Goal: Task Accomplishment & Management: Use online tool/utility

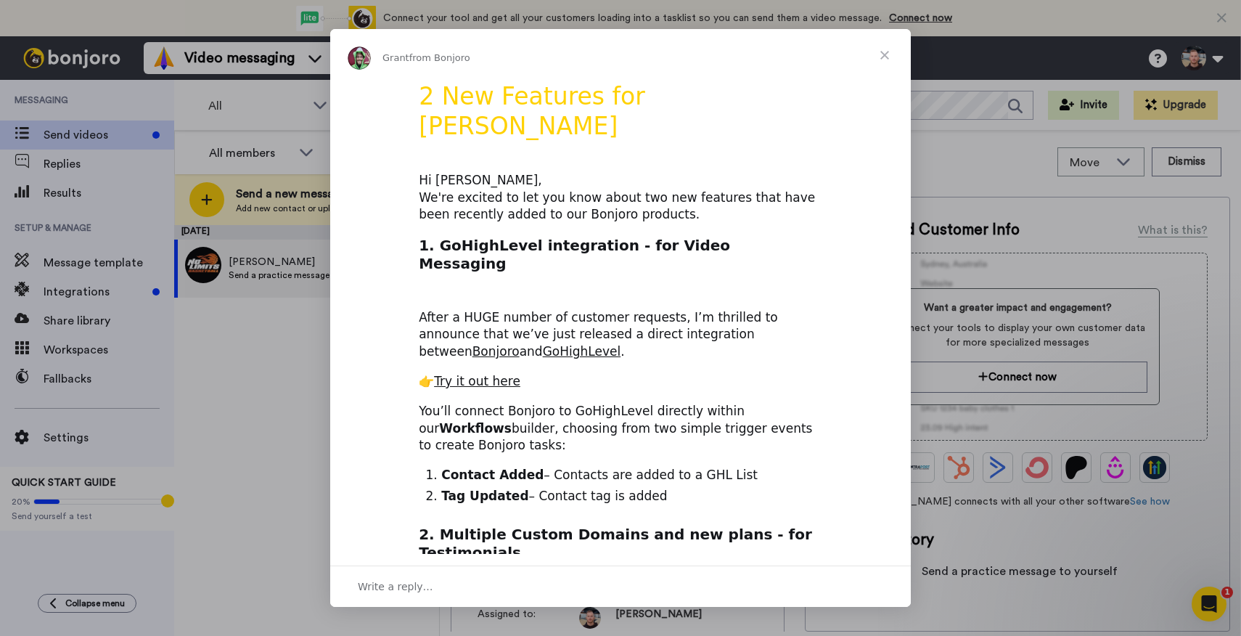
click at [453, 236] on h2 "1. GoHighLevel integration - for Video Messaging" at bounding box center [620, 258] width 403 height 45
click at [459, 374] on link "Try it out here" at bounding box center [477, 381] width 86 height 15
click at [883, 54] on span "Close" at bounding box center [884, 55] width 52 height 52
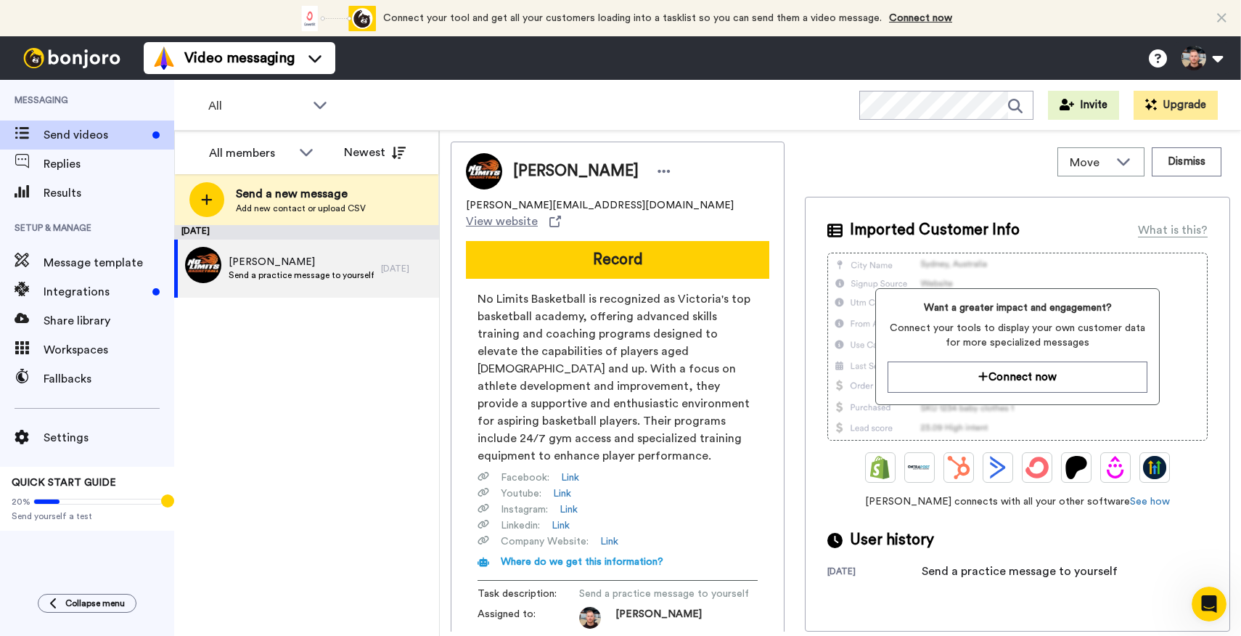
scroll to position [129, 0]
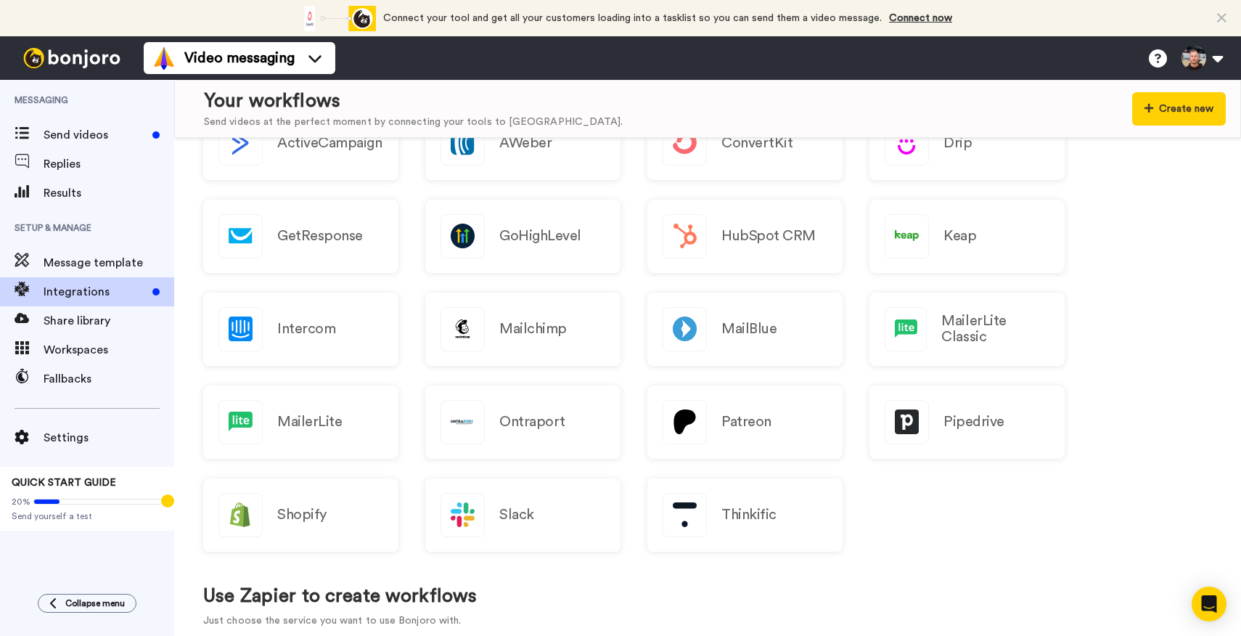
scroll to position [239, 0]
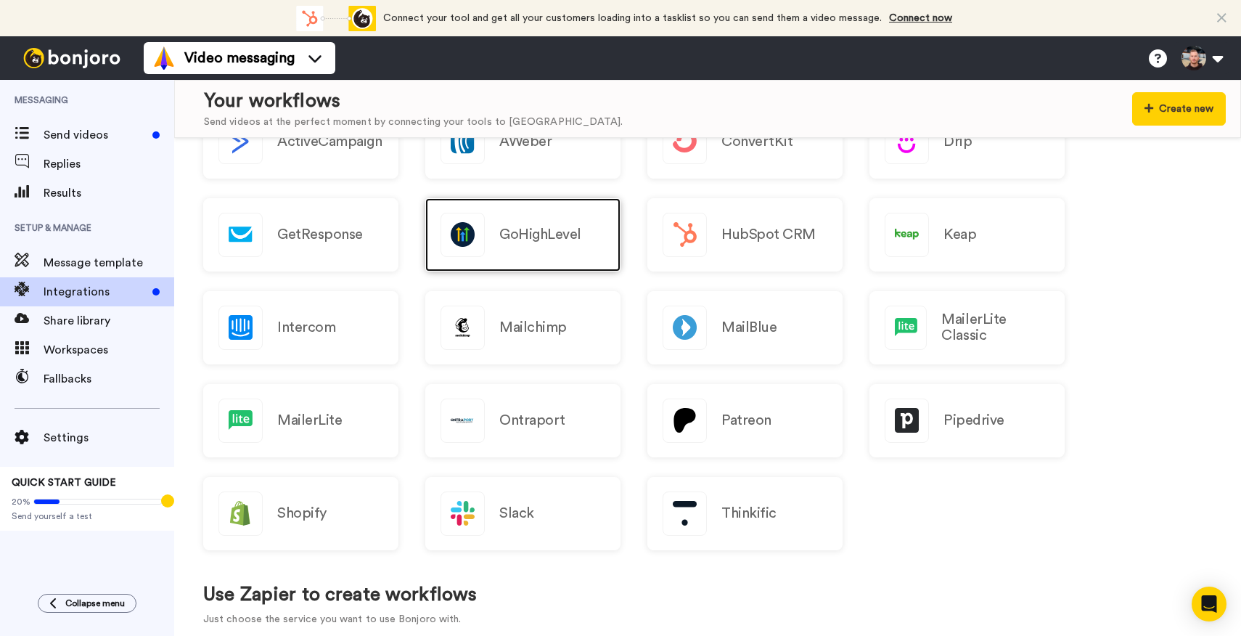
click at [484, 267] on div "GoHighLevel" at bounding box center [522, 234] width 195 height 73
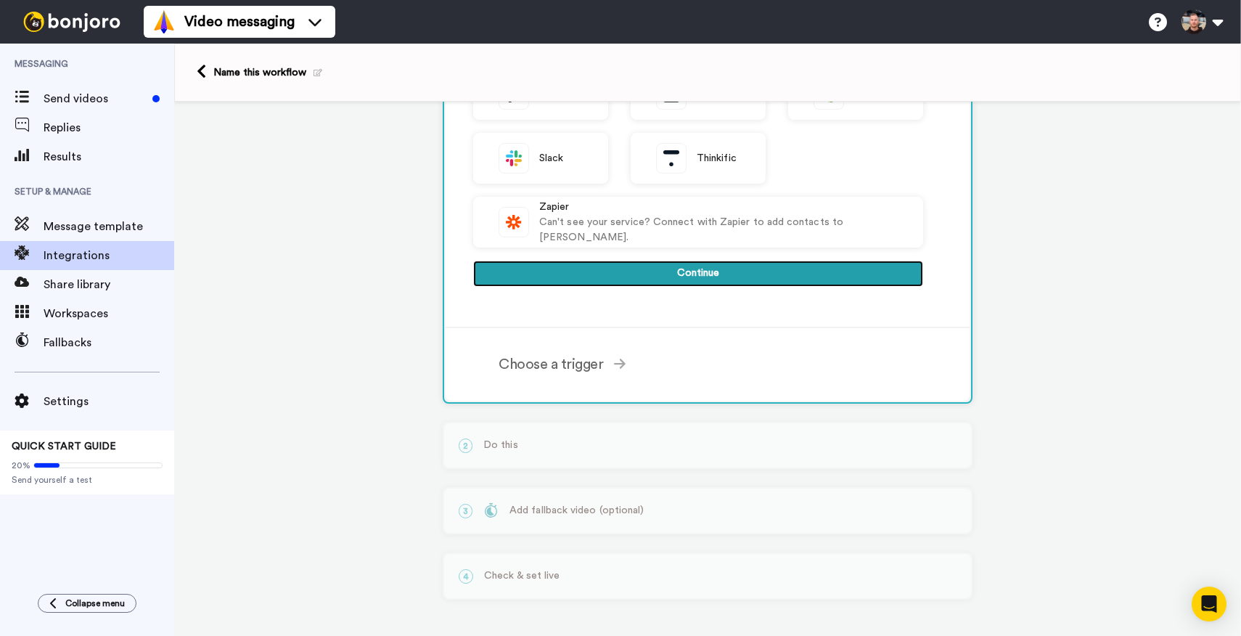
click at [529, 261] on button "Continue" at bounding box center [698, 273] width 450 height 26
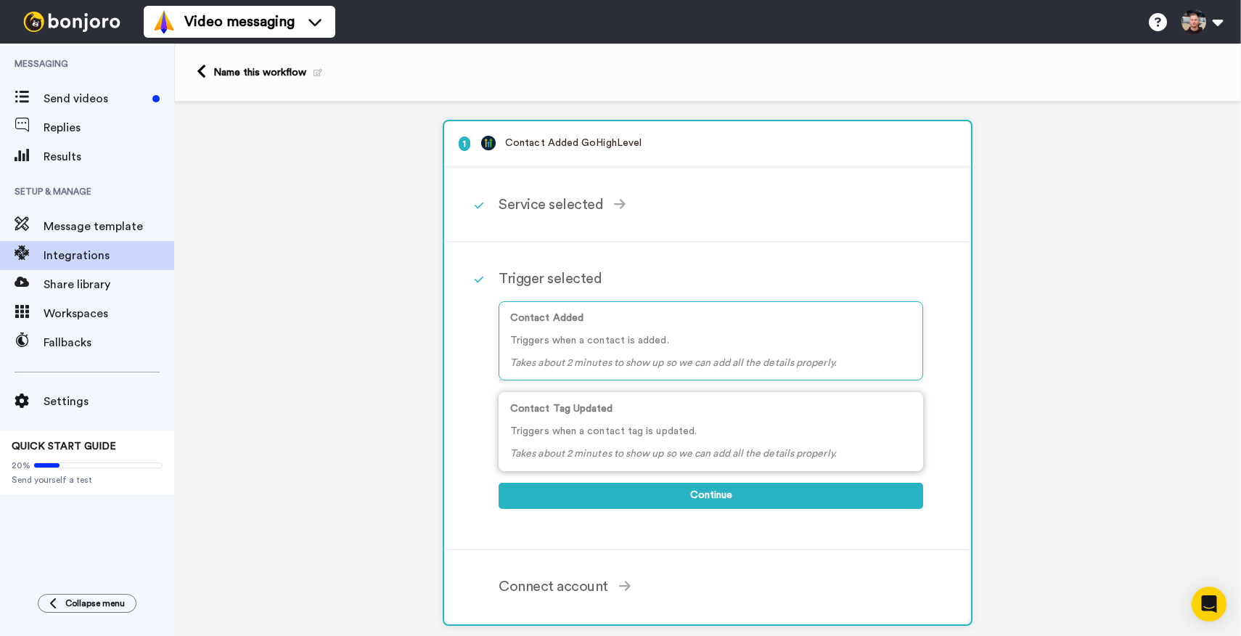
click at [572, 438] on p "Triggers when a contact tag is updated." at bounding box center [710, 431] width 401 height 15
click at [585, 311] on div "Contact Added Triggers when a contact is added. Takes about 2 minutes to show u…" at bounding box center [710, 340] width 424 height 79
click at [585, 422] on div "Contact Tag Updated Triggers when a contact tag is updated. Takes about 2 minut…" at bounding box center [710, 431] width 424 height 79
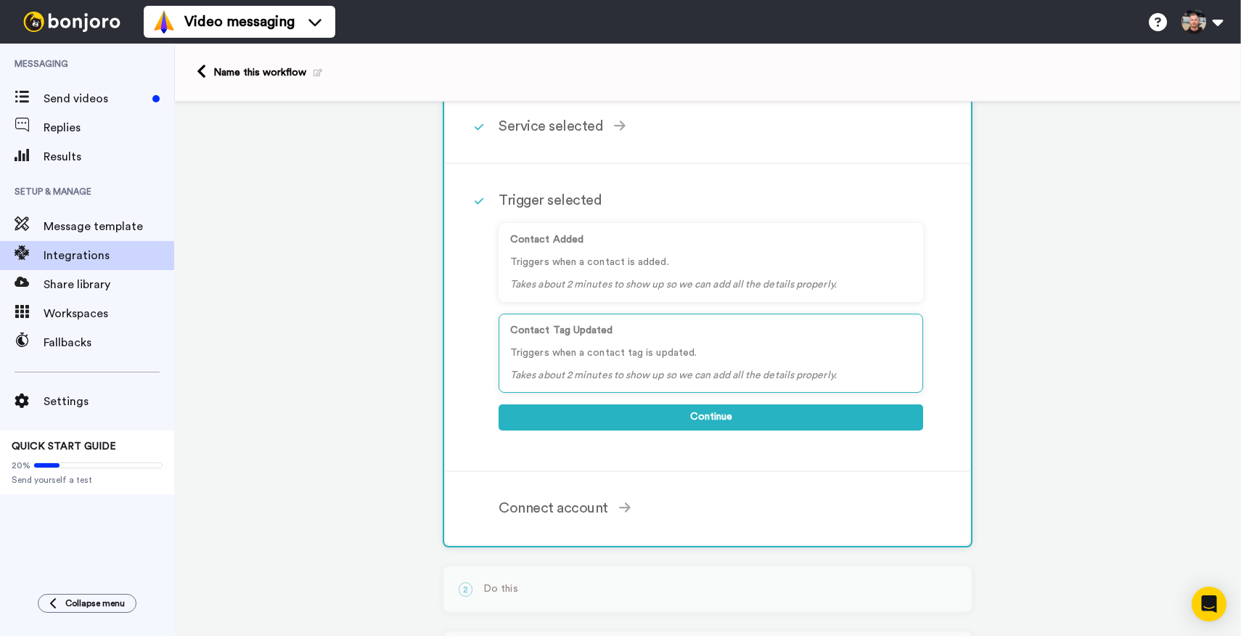
scroll to position [94, 0]
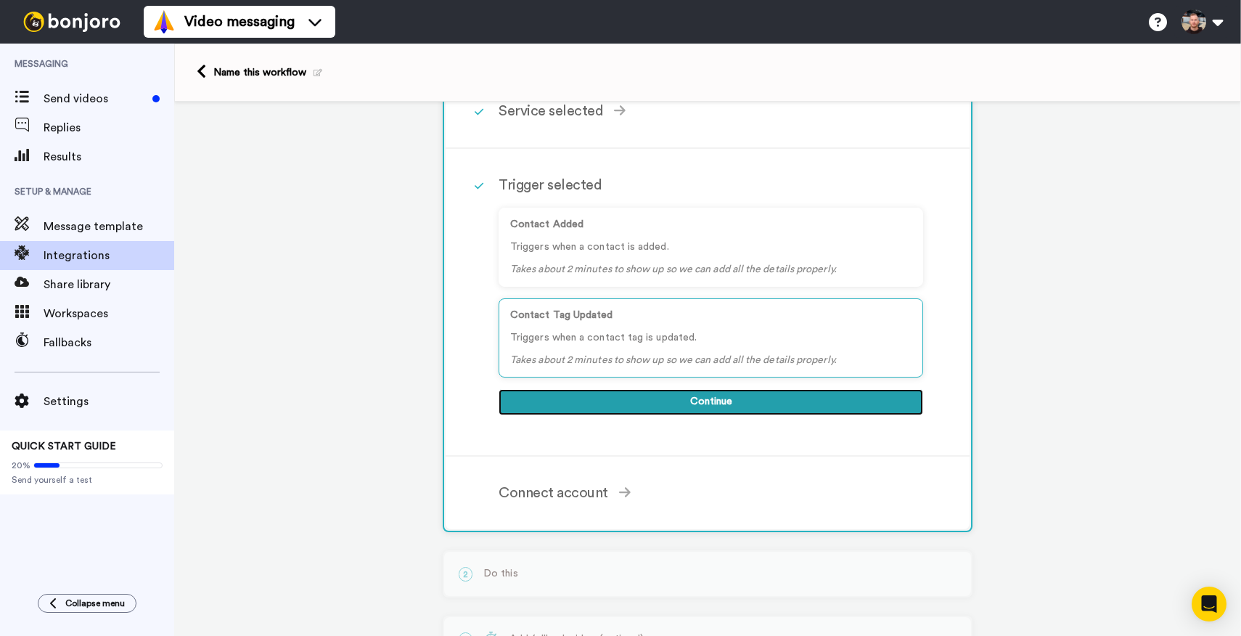
click at [551, 390] on button "Continue" at bounding box center [710, 402] width 424 height 26
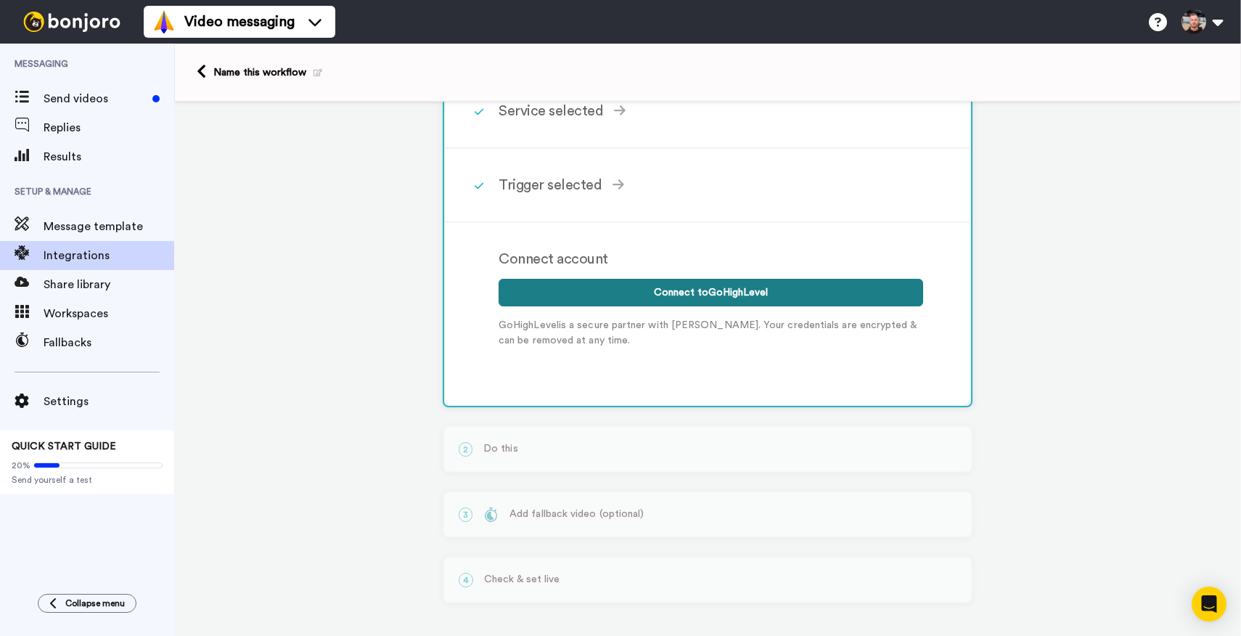
click at [647, 296] on button "Connect to GoHighLevel" at bounding box center [710, 293] width 424 height 28
click at [668, 295] on button "Connect to GoHighLevel" at bounding box center [710, 293] width 424 height 28
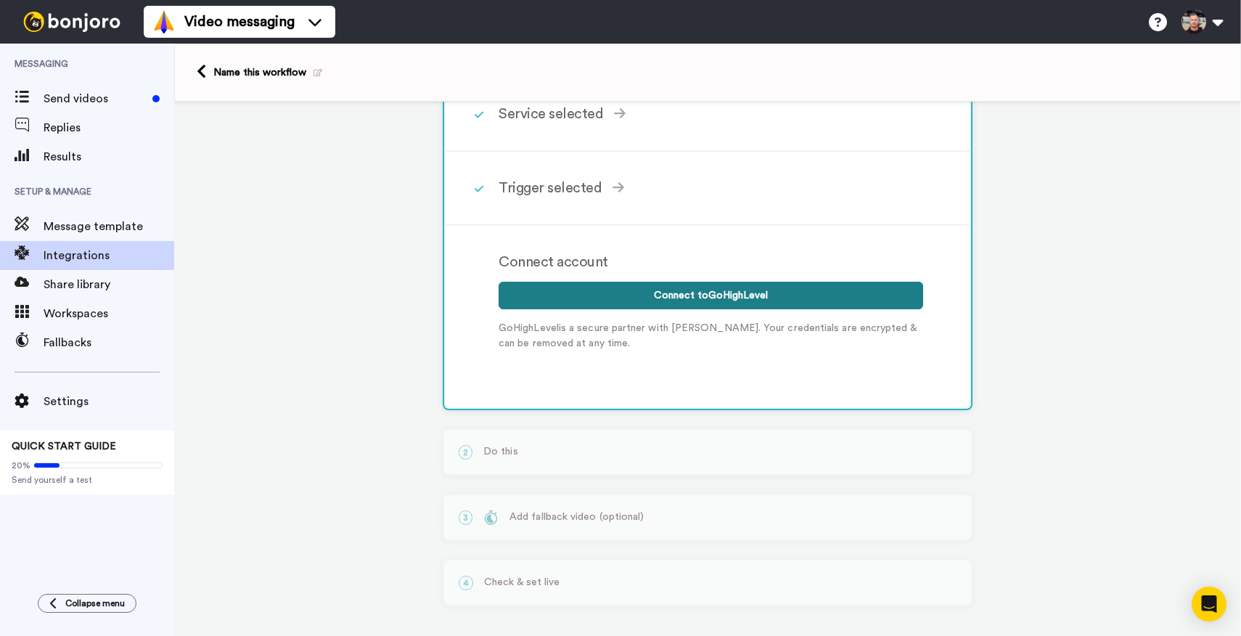
scroll to position [100, 0]
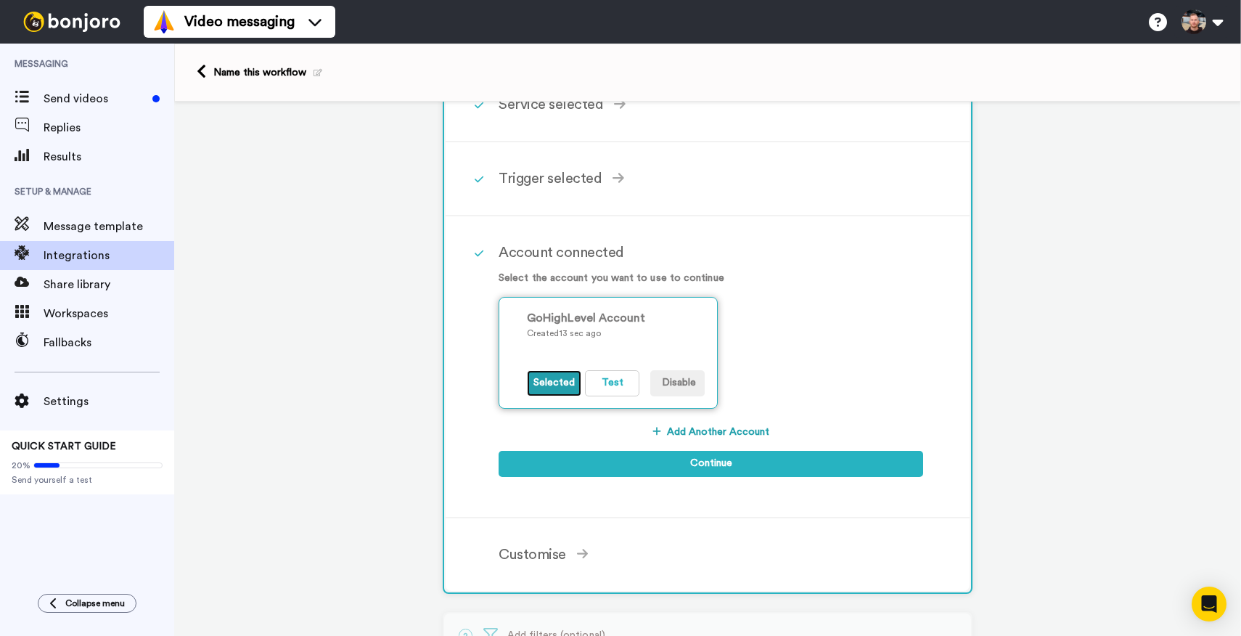
click at [559, 376] on button "Selected" at bounding box center [554, 383] width 54 height 26
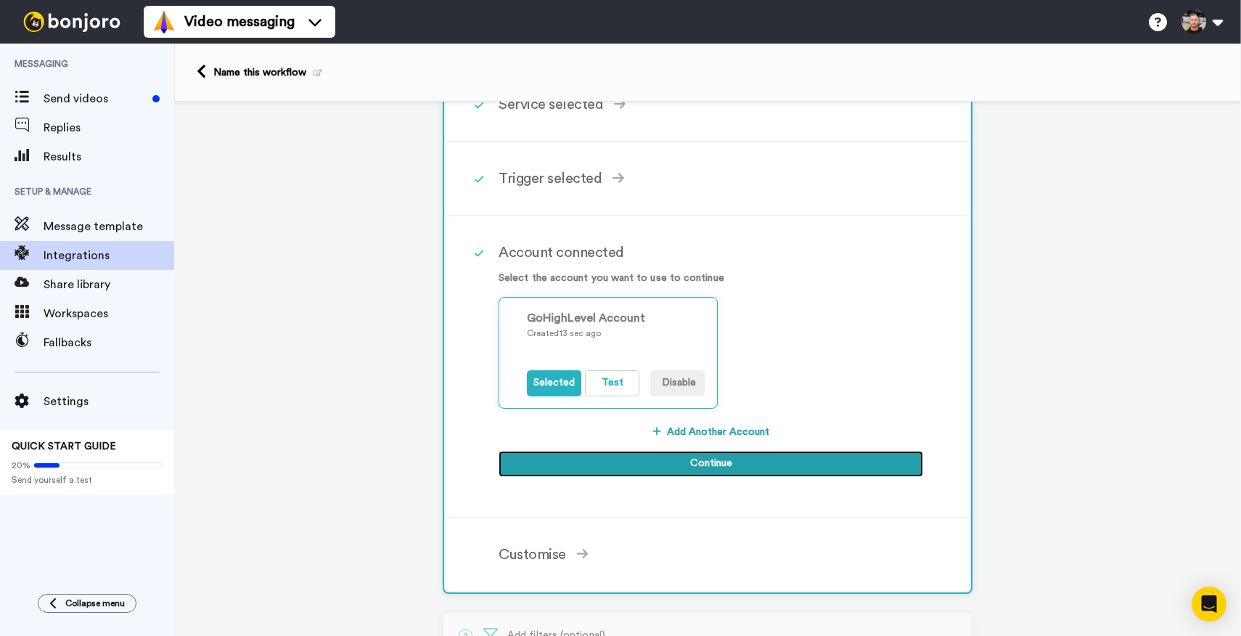
click at [650, 456] on button "Continue" at bounding box center [710, 464] width 424 height 26
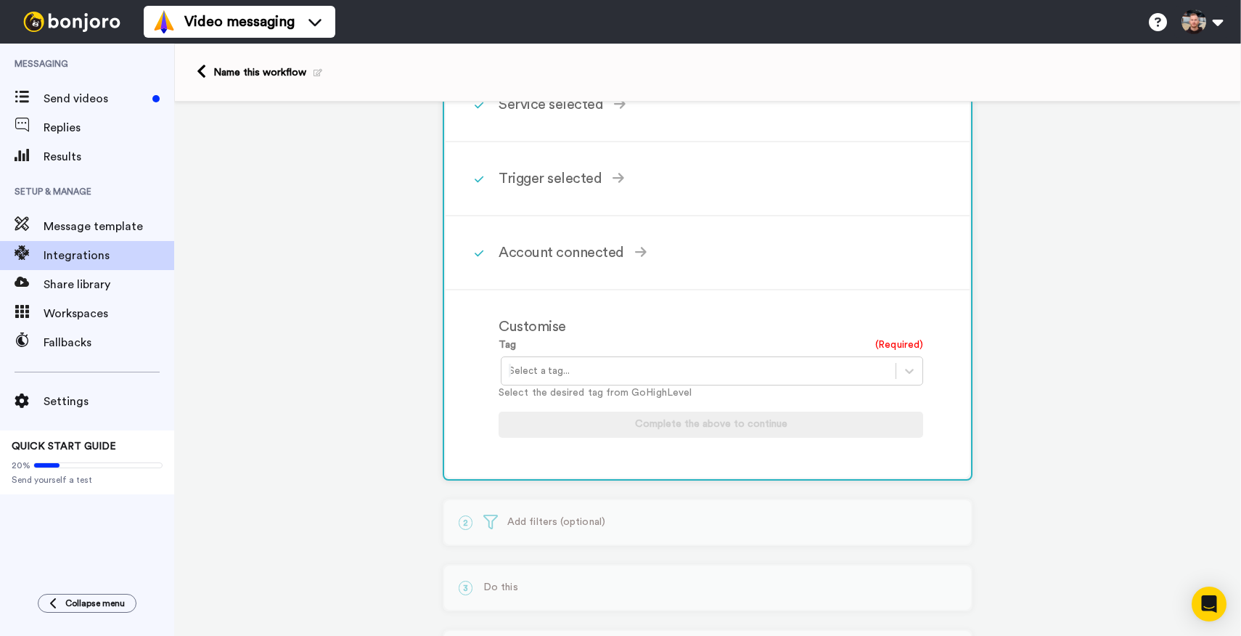
click at [537, 361] on div "Select a tag..." at bounding box center [698, 370] width 394 height 23
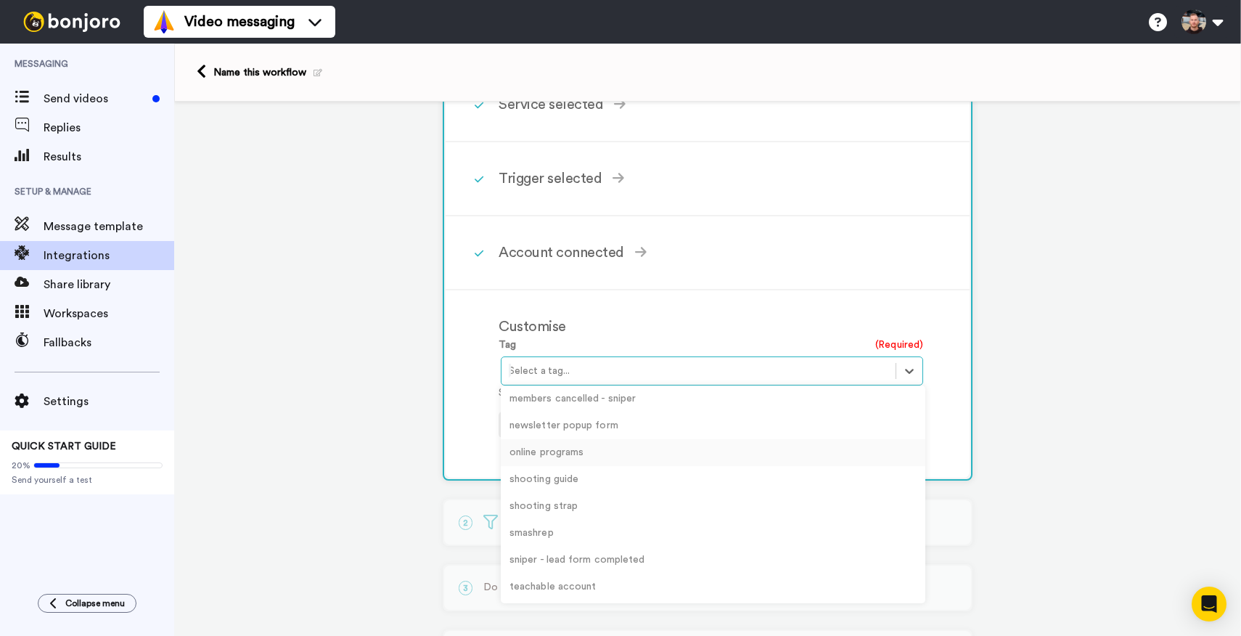
scroll to position [0, 0]
click at [570, 363] on div at bounding box center [698, 370] width 379 height 17
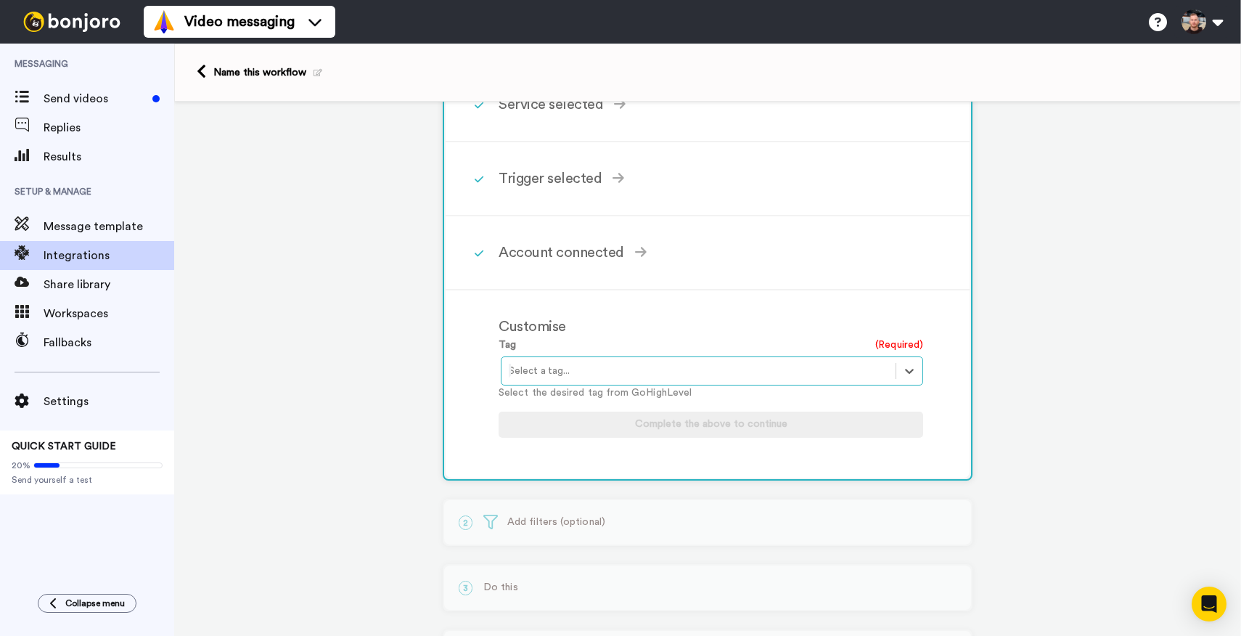
click at [667, 344] on div "Tag (Required) Select is focused ,type to refine list, press Down to open the m…" at bounding box center [710, 368] width 424 height 63
click at [553, 360] on div "Select a tag..." at bounding box center [698, 370] width 394 height 23
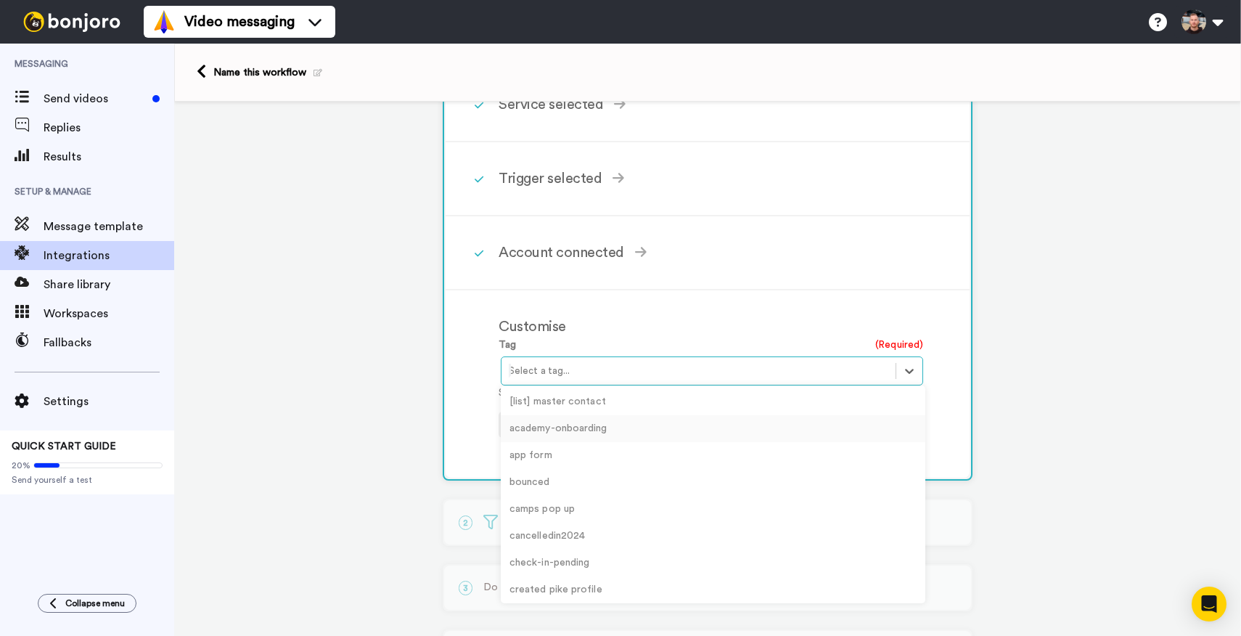
click at [613, 437] on div "academy-onboarding" at bounding box center [713, 428] width 424 height 27
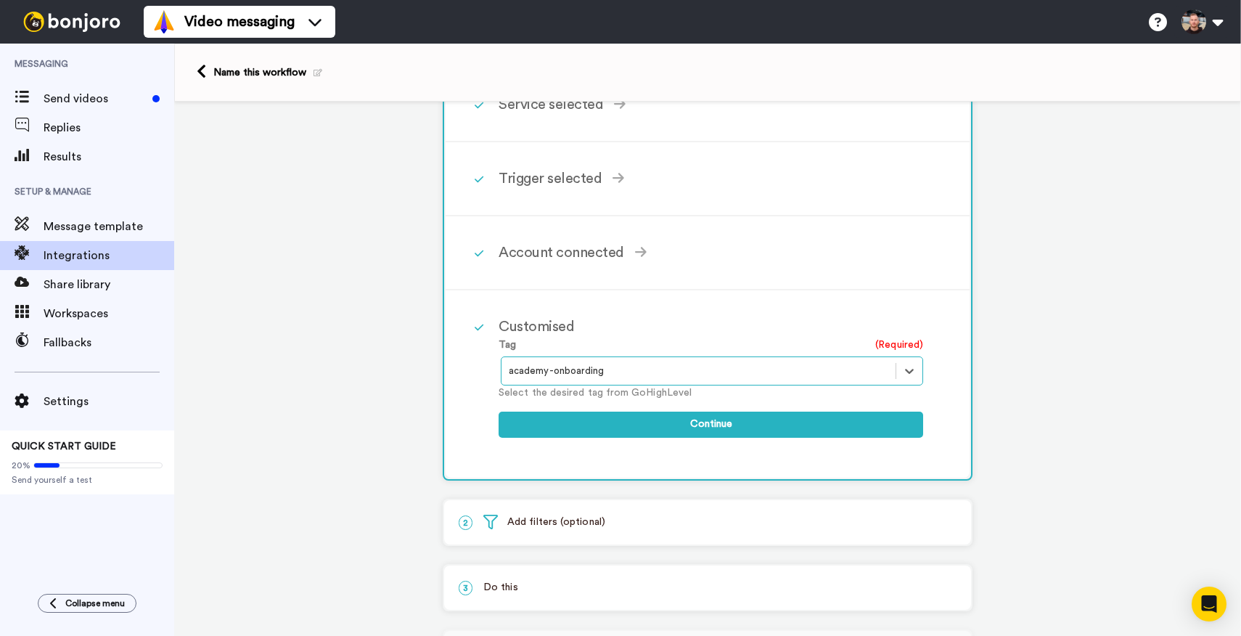
click at [417, 384] on div "1 Contact Tag Updated GoHighLevel Service selected ActiveCampaign AWeber Bonjor…" at bounding box center [707, 389] width 1067 height 776
click at [552, 390] on p "Select the desired tag from GoHighLevel" at bounding box center [710, 392] width 424 height 15
click at [557, 377] on div at bounding box center [698, 370] width 379 height 17
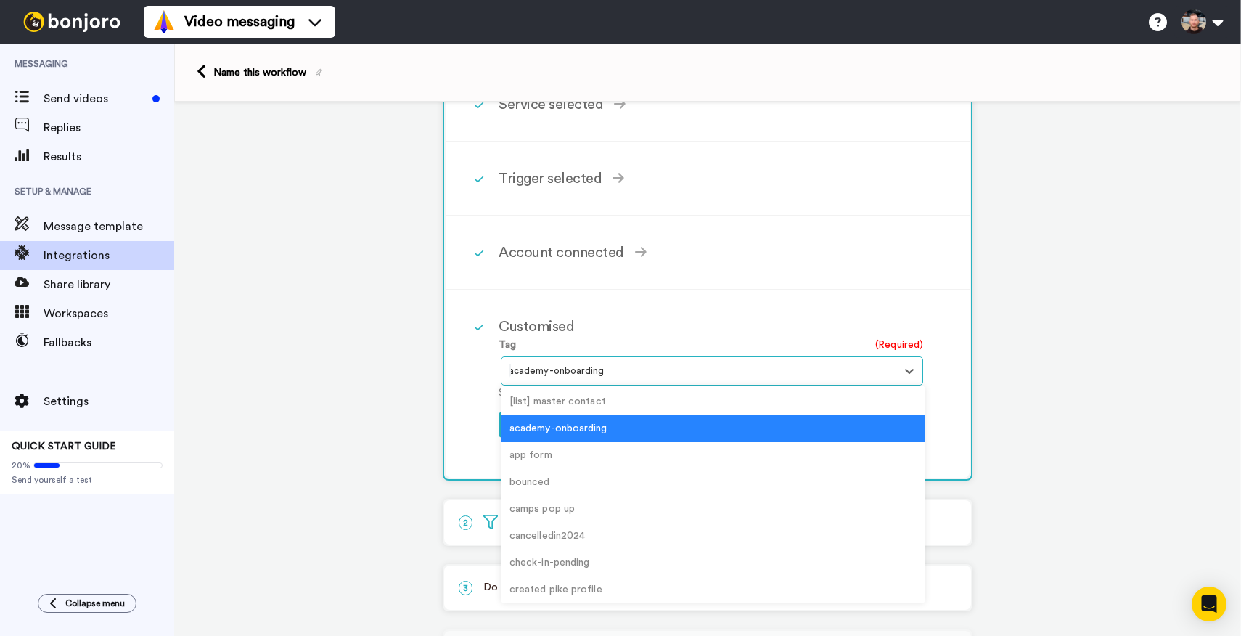
click at [557, 377] on div at bounding box center [698, 370] width 379 height 17
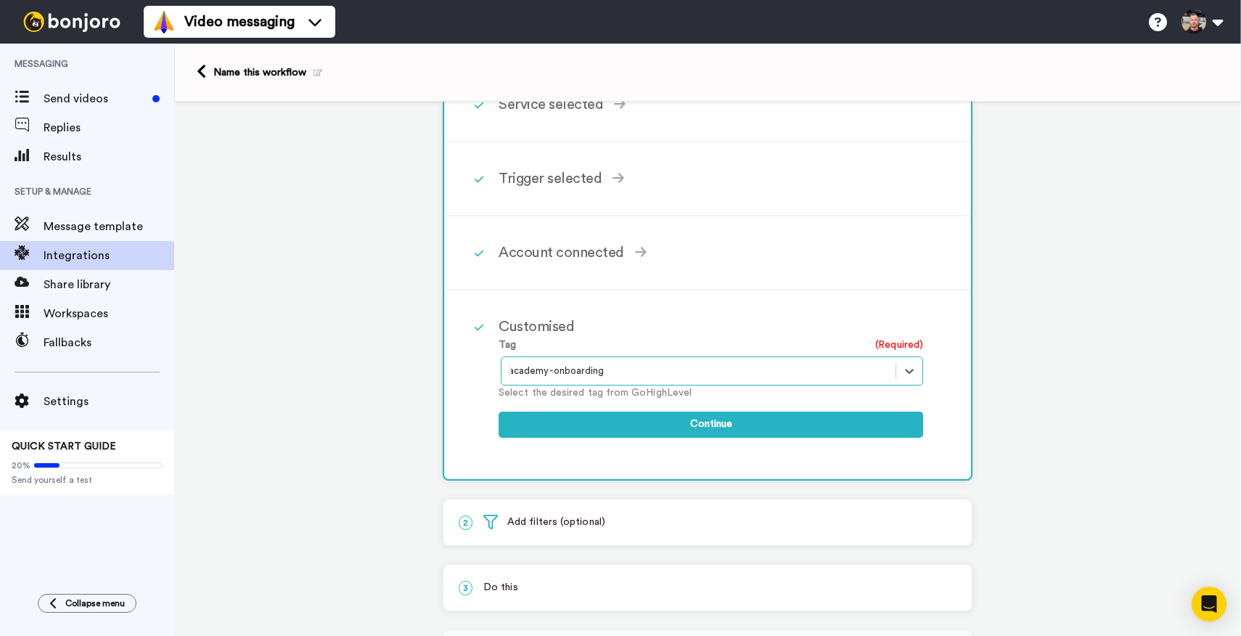
click at [426, 358] on div "1 Contact Tag Updated GoHighLevel Service selected ActiveCampaign AWeber Bonjor…" at bounding box center [707, 389] width 1067 height 776
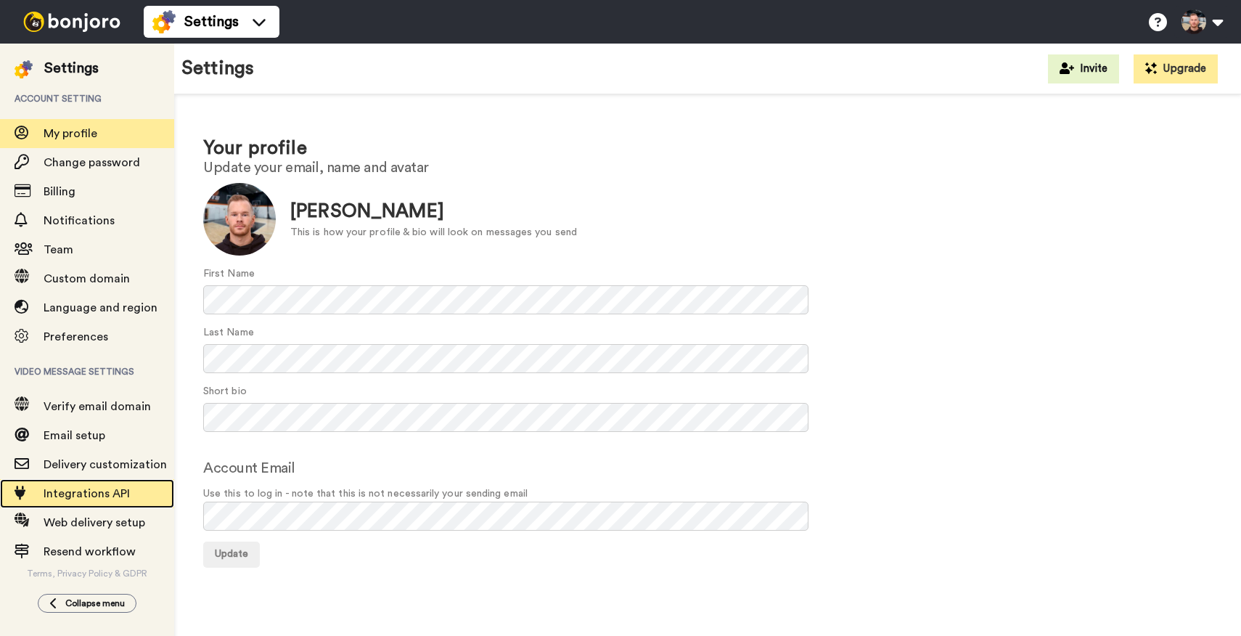
click at [110, 496] on span "Integrations API" at bounding box center [87, 494] width 86 height 12
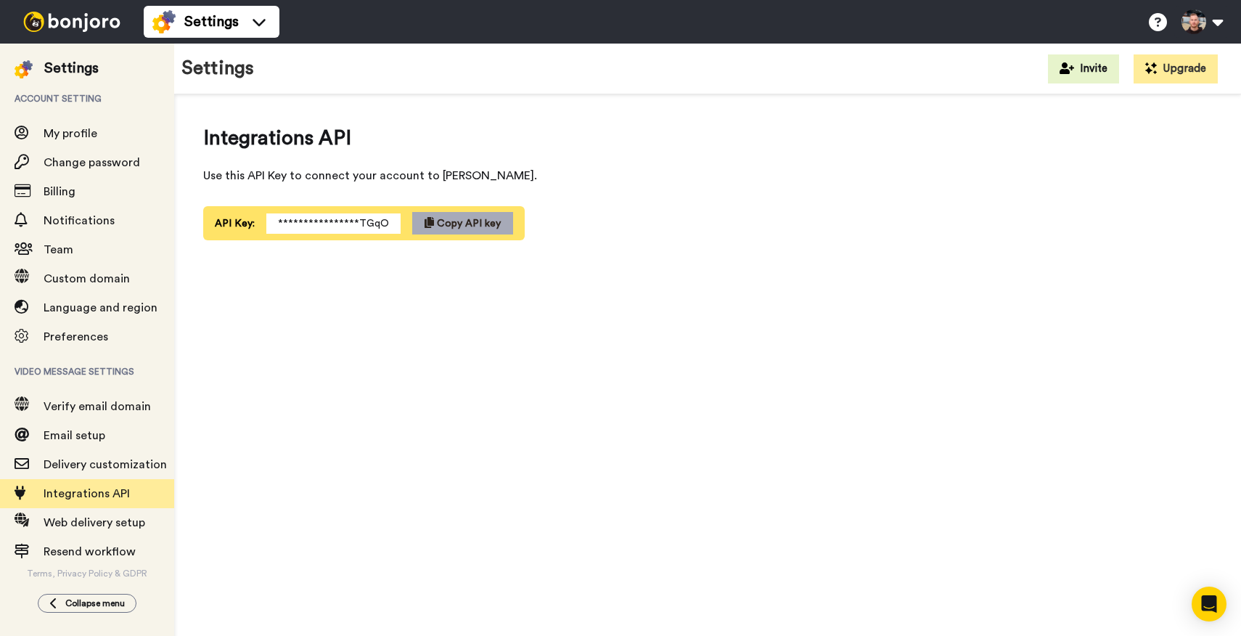
click at [464, 225] on span "Copy API key" at bounding box center [469, 223] width 64 height 10
click at [119, 420] on div "Verify email domain" at bounding box center [87, 406] width 174 height 29
